Goal: Task Accomplishment & Management: Use online tool/utility

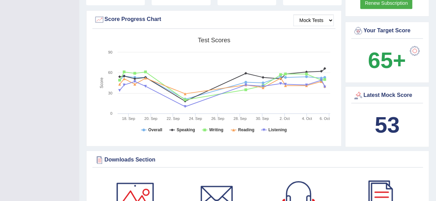
scroll to position [206, 0]
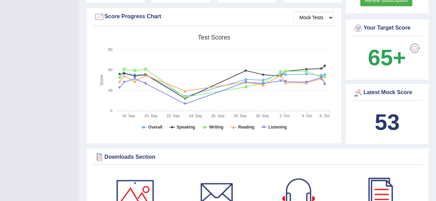
click at [364, 123] on div "53" at bounding box center [387, 122] width 68 height 33
click at [384, 110] on b "53" at bounding box center [386, 122] width 25 height 25
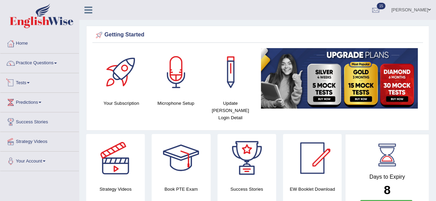
click at [20, 85] on link "Tests" at bounding box center [39, 81] width 79 height 17
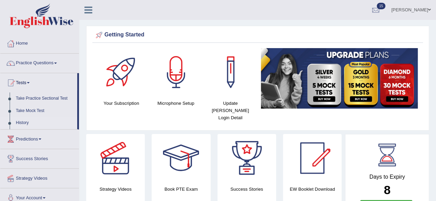
click at [28, 124] on link "History" at bounding box center [45, 123] width 64 height 12
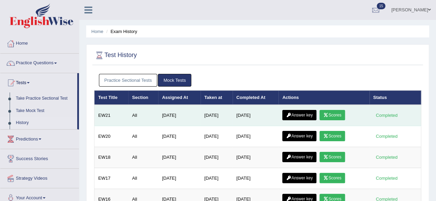
click at [333, 113] on link "Scores" at bounding box center [331, 115] width 25 height 10
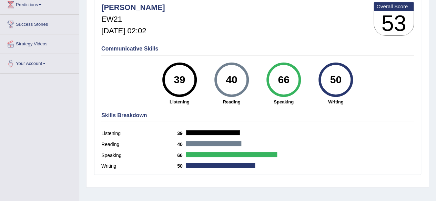
scroll to position [91, 0]
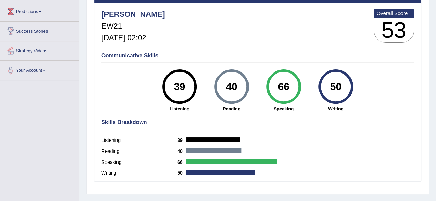
click at [278, 90] on div "66" at bounding box center [283, 86] width 25 height 29
click at [333, 88] on div "50" at bounding box center [335, 86] width 25 height 29
click at [109, 163] on label "Speaking" at bounding box center [139, 162] width 76 height 7
click at [114, 159] on label "Speaking" at bounding box center [139, 162] width 76 height 7
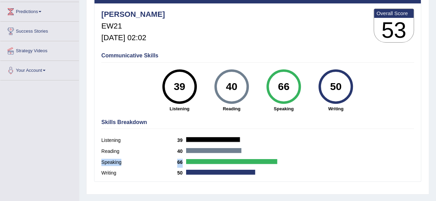
click at [114, 159] on label "Speaking" at bounding box center [139, 162] width 76 height 7
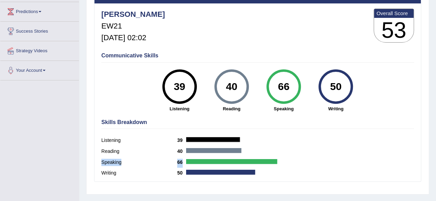
click at [114, 159] on label "Speaking" at bounding box center [139, 162] width 76 height 7
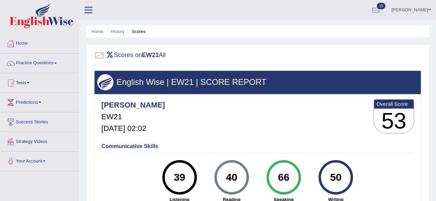
scroll to position [0, 0]
click at [24, 43] on link "Home" at bounding box center [39, 42] width 79 height 17
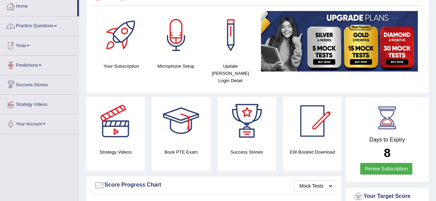
scroll to position [34, 0]
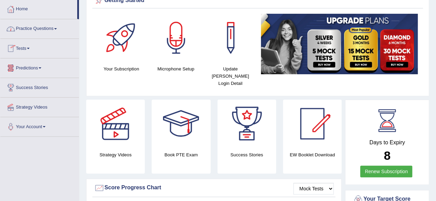
click at [30, 46] on link "Tests" at bounding box center [39, 47] width 79 height 17
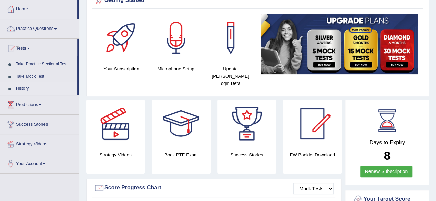
click at [30, 87] on link "History" at bounding box center [45, 89] width 64 height 12
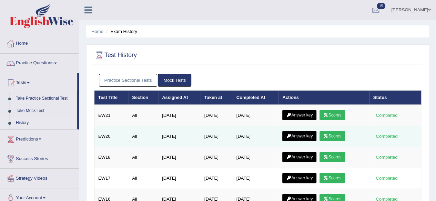
click at [331, 134] on link "Scores" at bounding box center [331, 136] width 25 height 10
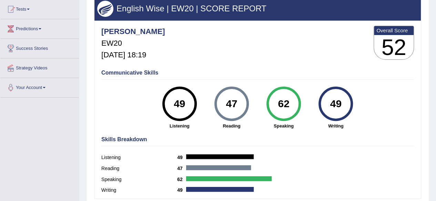
scroll to position [34, 0]
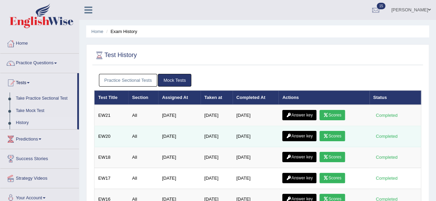
click at [341, 140] on link "Scores" at bounding box center [331, 136] width 25 height 10
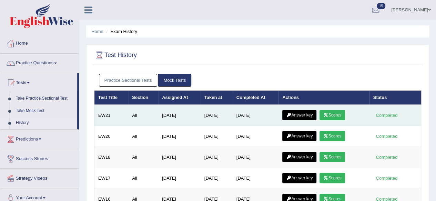
click at [329, 111] on link "Scores" at bounding box center [331, 115] width 25 height 10
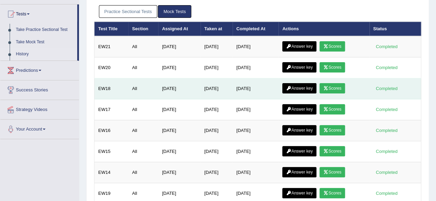
click at [339, 90] on link "Scores" at bounding box center [331, 88] width 25 height 10
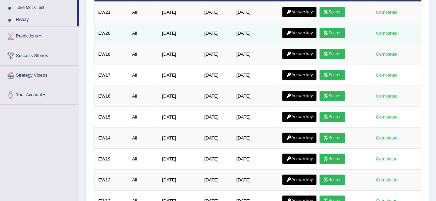
click at [340, 28] on link "Scores" at bounding box center [331, 33] width 25 height 10
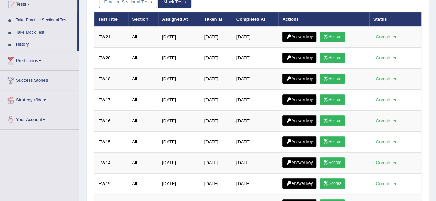
scroll to position [34, 0]
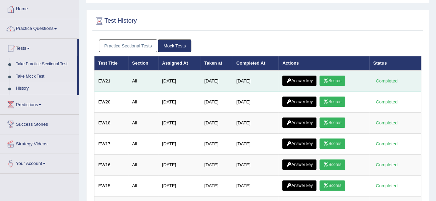
click at [382, 78] on div "Completed" at bounding box center [386, 80] width 27 height 7
click at [335, 79] on link "Scores" at bounding box center [331, 81] width 25 height 10
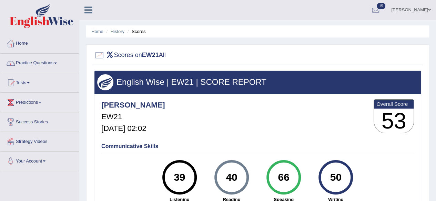
click at [24, 45] on link "Home" at bounding box center [39, 42] width 79 height 17
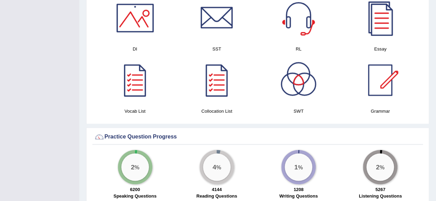
scroll to position [413, 0]
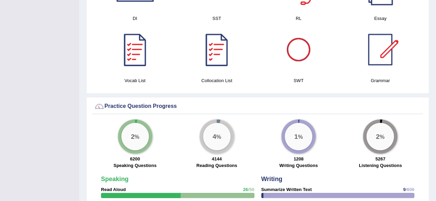
click at [385, 140] on div "2 %" at bounding box center [380, 137] width 28 height 28
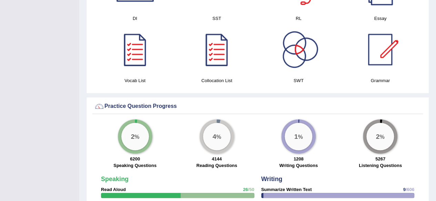
click at [385, 137] on div "2 %" at bounding box center [380, 137] width 28 height 28
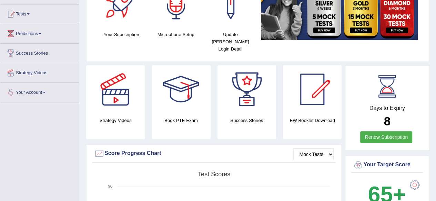
scroll to position [0, 0]
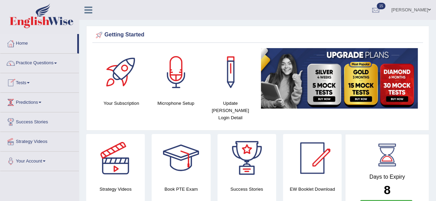
click at [30, 83] on span at bounding box center [28, 82] width 3 height 1
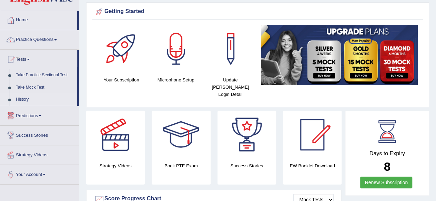
scroll to position [34, 0]
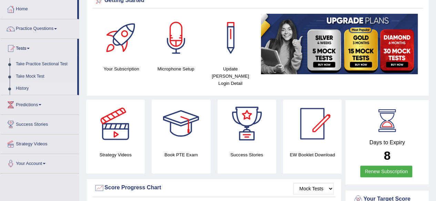
click at [25, 86] on link "History" at bounding box center [45, 89] width 64 height 12
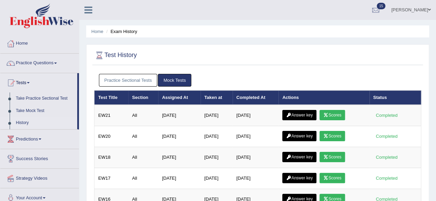
click at [22, 83] on link "Tests" at bounding box center [38, 81] width 77 height 17
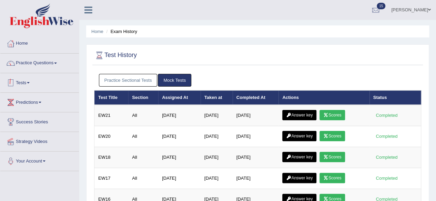
click at [22, 81] on link "Tests" at bounding box center [39, 81] width 79 height 17
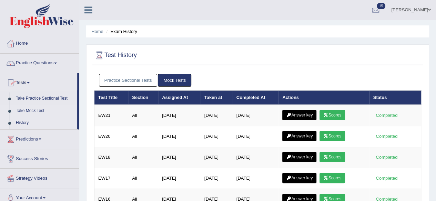
click at [33, 112] on link "Take Mock Test" at bounding box center [45, 111] width 64 height 12
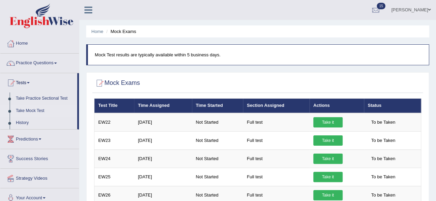
click at [34, 111] on link "Take Mock Test" at bounding box center [45, 111] width 64 height 12
click at [23, 44] on link "Home" at bounding box center [39, 42] width 79 height 17
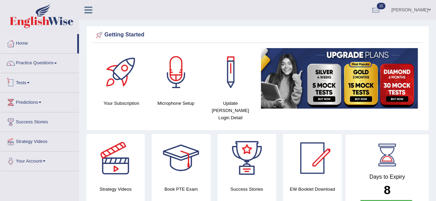
click at [23, 82] on link "Tests" at bounding box center [39, 81] width 79 height 17
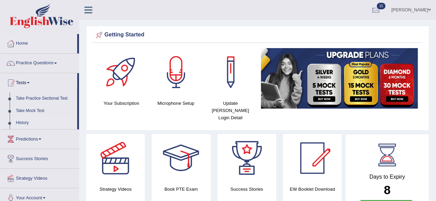
click at [20, 126] on link "History" at bounding box center [45, 123] width 64 height 12
click at [28, 118] on link "History" at bounding box center [45, 123] width 64 height 12
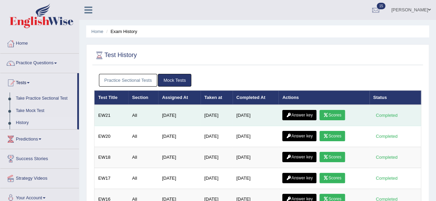
click at [342, 117] on link "Scores" at bounding box center [331, 115] width 25 height 10
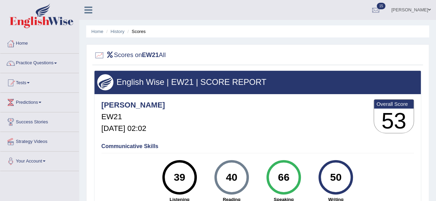
click at [27, 40] on link "Home" at bounding box center [39, 42] width 79 height 17
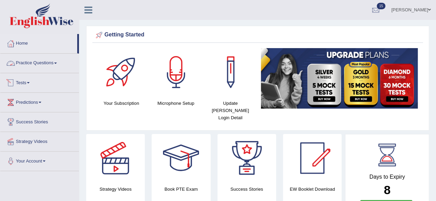
click at [22, 83] on link "Tests" at bounding box center [39, 81] width 79 height 17
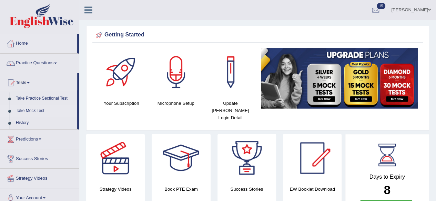
click at [45, 109] on link "Take Mock Test" at bounding box center [45, 111] width 64 height 12
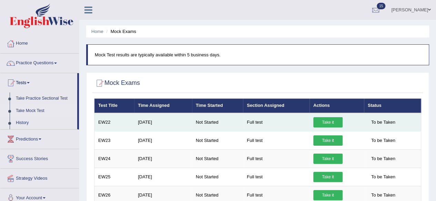
click at [330, 122] on link "Take it" at bounding box center [327, 122] width 29 height 10
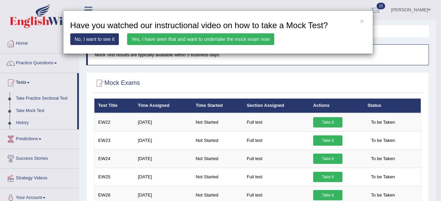
click at [262, 39] on link "Yes, I have seen that and want to undertake the mock exam now" at bounding box center [200, 39] width 147 height 12
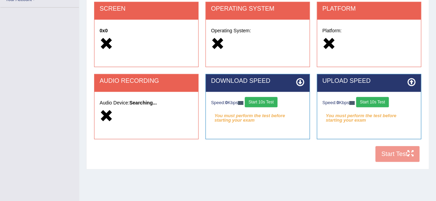
scroll to position [160, 0]
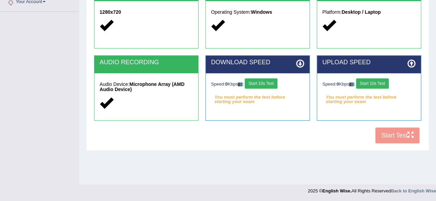
click at [263, 81] on button "Start 10s Test" at bounding box center [260, 84] width 33 height 10
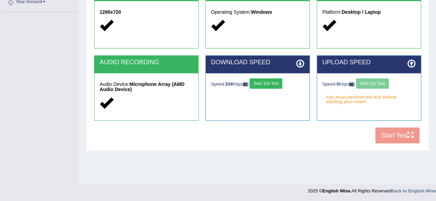
click at [375, 82] on div "Speed: 0 Kbps Start 10s Test" at bounding box center [368, 85] width 93 height 12
click at [374, 82] on div "Speed: 0 Kbps Start 10s Test" at bounding box center [368, 85] width 93 height 12
click at [373, 84] on div "Speed: 0 Kbps Start 10s Test" at bounding box center [368, 85] width 93 height 12
click at [282, 81] on button "Start 10s Test" at bounding box center [265, 84] width 33 height 10
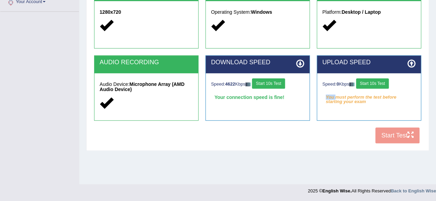
click at [379, 82] on button "Start 10s Test" at bounding box center [372, 84] width 33 height 10
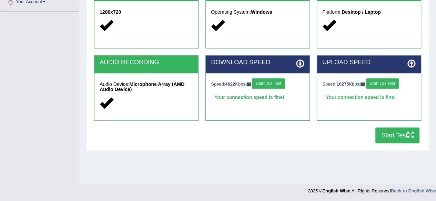
click at [394, 131] on button "Start Test" at bounding box center [397, 136] width 44 height 16
